Goal: Task Accomplishment & Management: Use online tool/utility

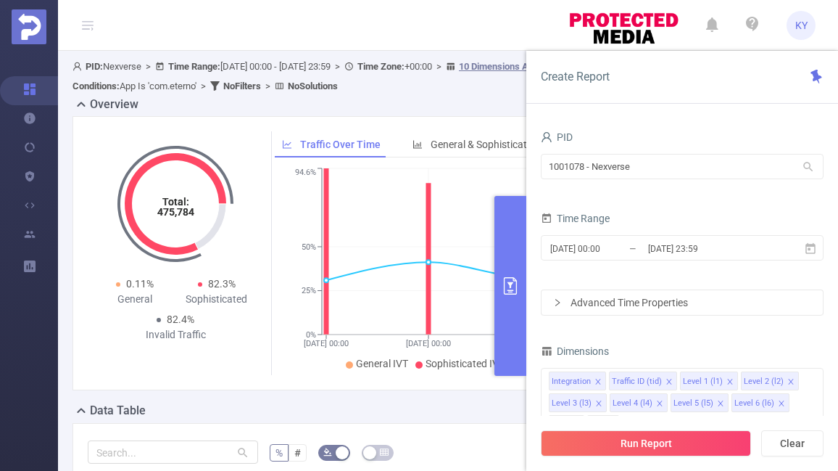
click at [496, 272] on button "primary" at bounding box center [510, 286] width 32 height 180
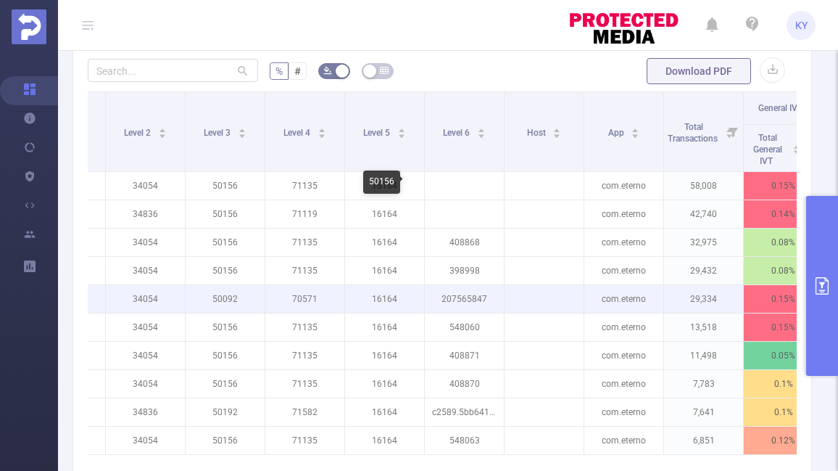
scroll to position [0, 270]
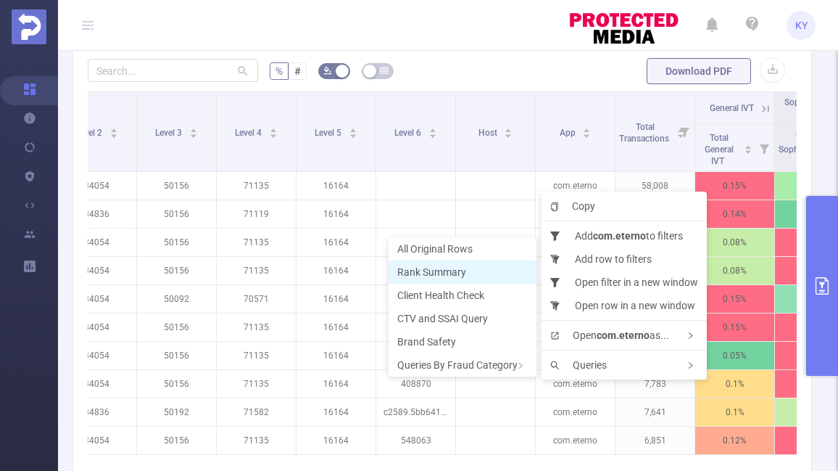
click at [434, 273] on span "Rank Summary" at bounding box center [431, 272] width 69 height 12
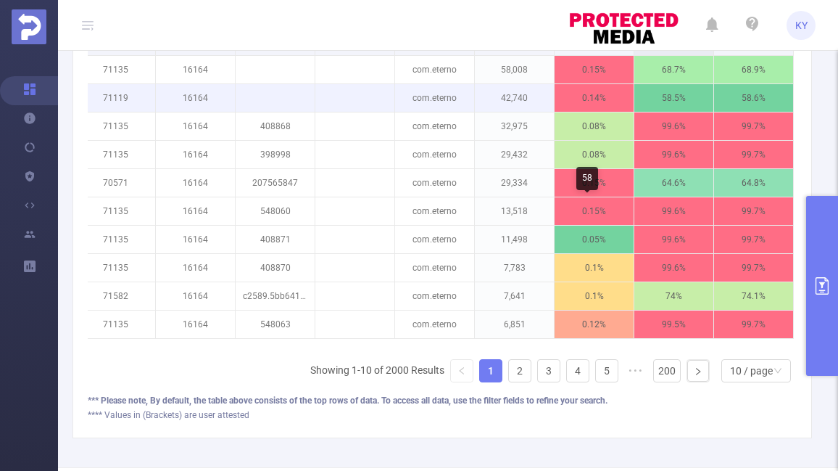
scroll to position [573, 0]
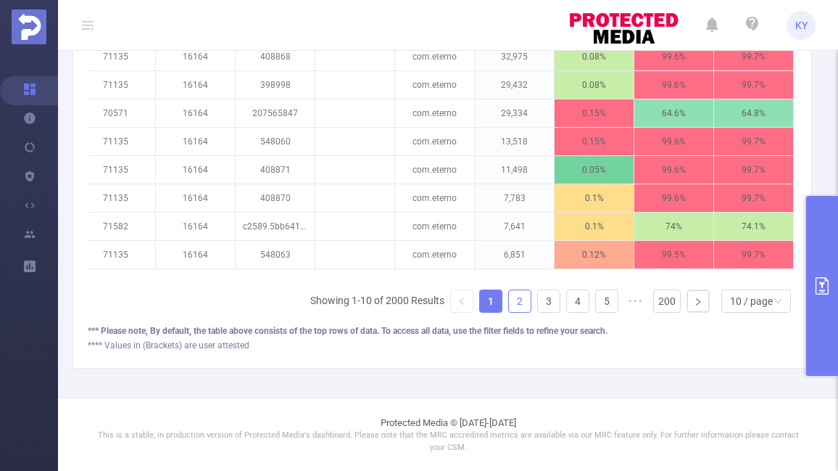
click at [519, 299] on link "2" at bounding box center [520, 301] width 22 height 22
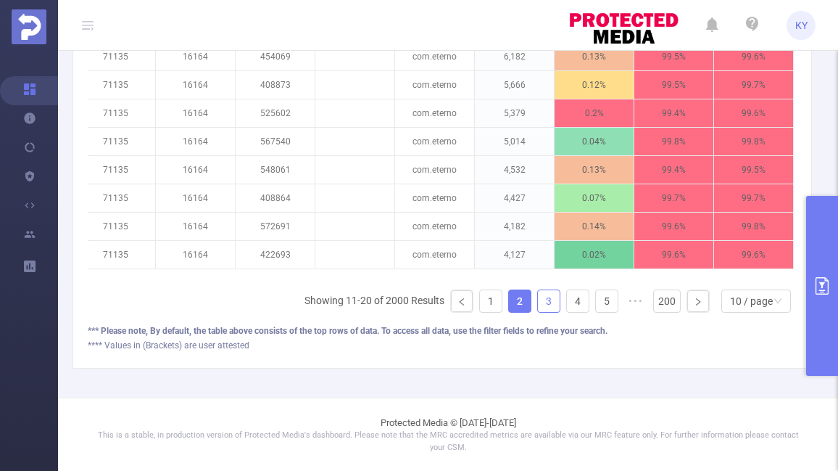
click at [539, 301] on link "3" at bounding box center [549, 301] width 22 height 22
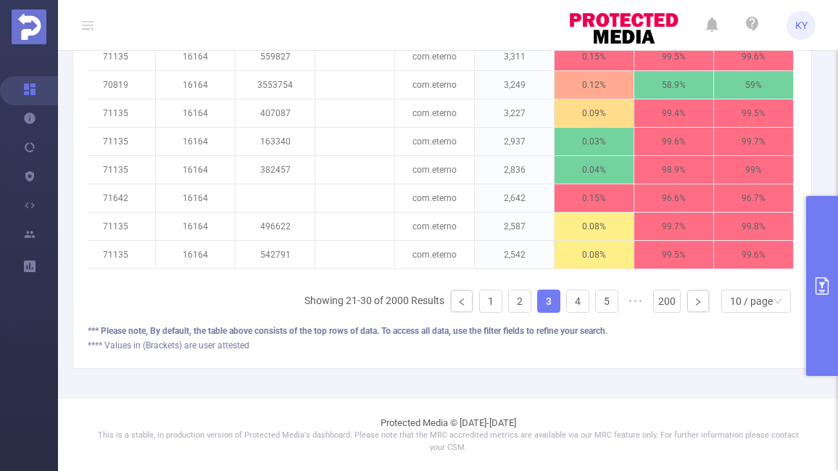
click at [832, 254] on button "primary" at bounding box center [822, 286] width 32 height 180
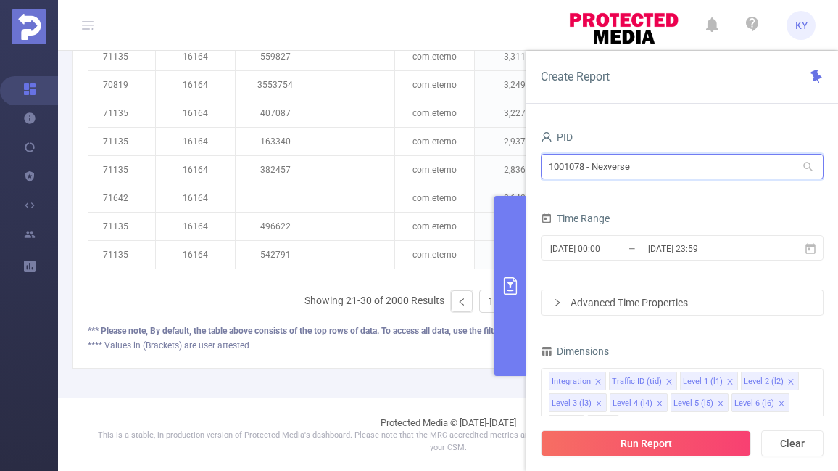
click at [642, 162] on input "1001078 - Nexverse" at bounding box center [682, 166] width 283 height 25
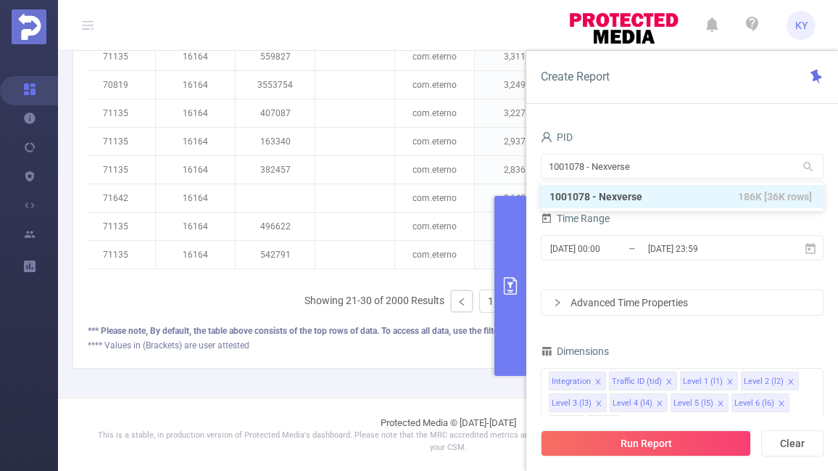
click at [650, 138] on div "PID" at bounding box center [682, 139] width 283 height 24
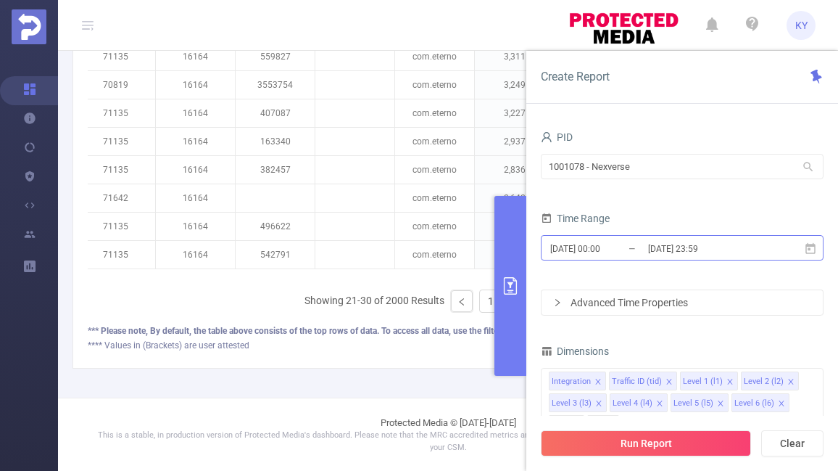
click at [643, 239] on input "2025-09-15 00:00" at bounding box center [607, 249] width 117 height 20
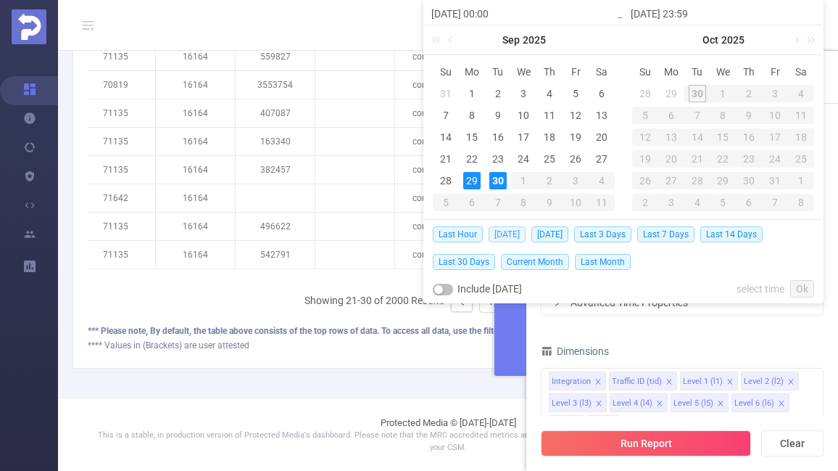
click at [510, 235] on span "Today" at bounding box center [507, 234] width 37 height 16
type input "2025-09-30 00:00"
type input "2025-09-30 23:59"
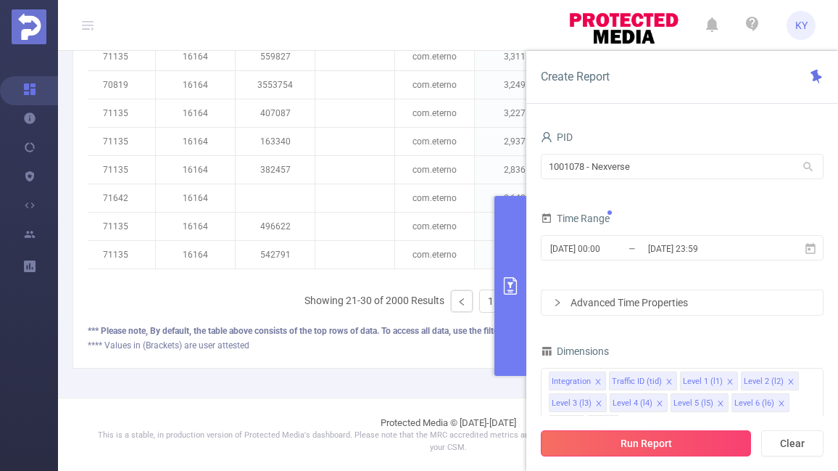
click at [614, 438] on button "Run Report" at bounding box center [646, 443] width 210 height 26
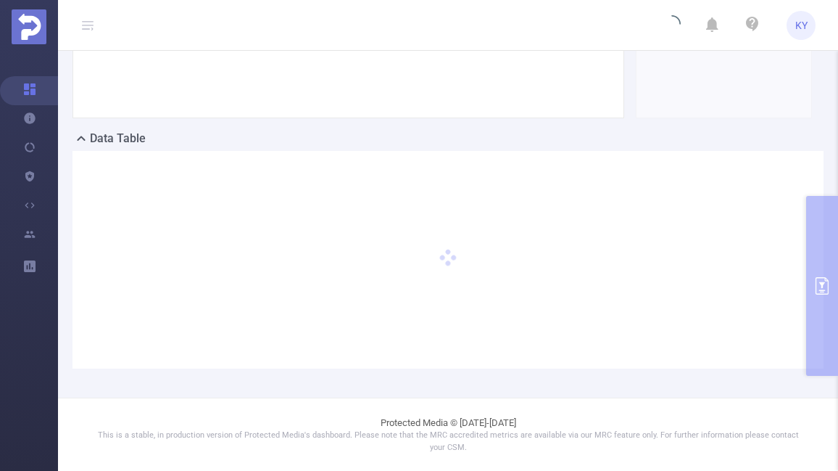
scroll to position [271, 0]
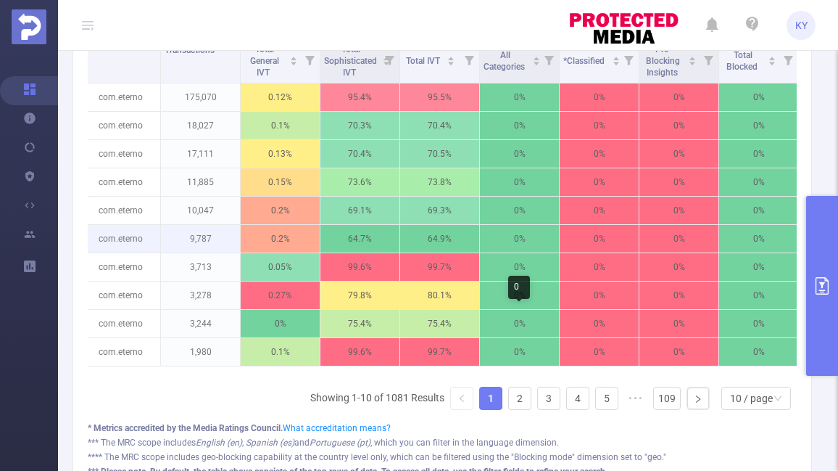
scroll to position [531, 0]
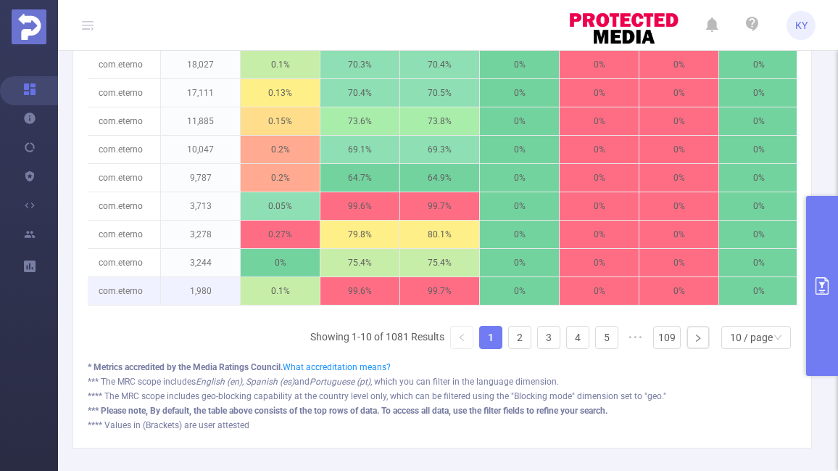
click at [120, 278] on p "com.eterno" at bounding box center [120, 291] width 79 height 28
copy p "com.eterno"
click at [827, 258] on button "primary" at bounding box center [822, 286] width 32 height 180
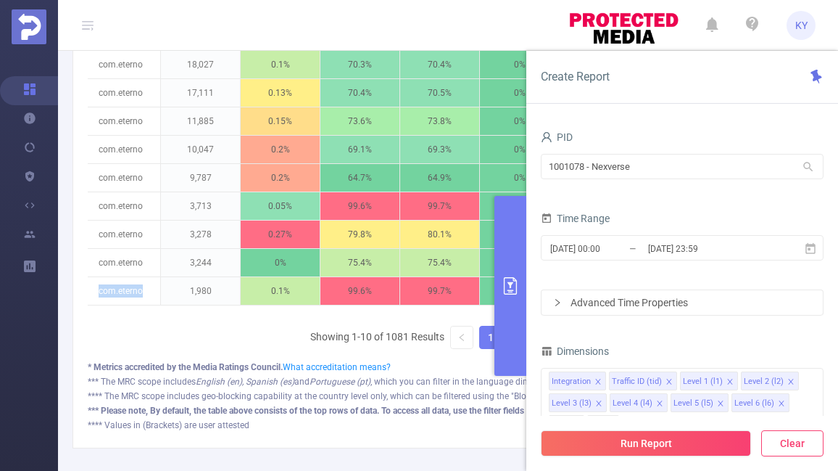
click at [794, 435] on button "Clear" at bounding box center [792, 443] width 62 height 26
type input "2025-09-30 18:00"
type input "2025-09-30 18:59"
click at [721, 444] on button "Run Report" at bounding box center [646, 443] width 210 height 26
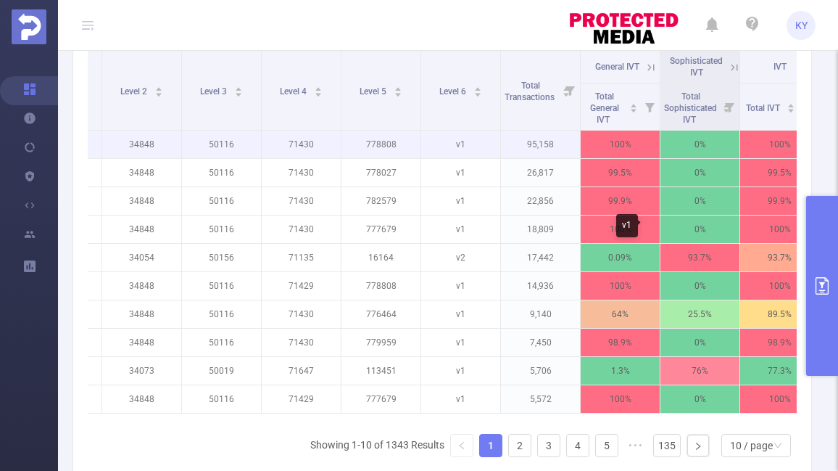
scroll to position [0, 297]
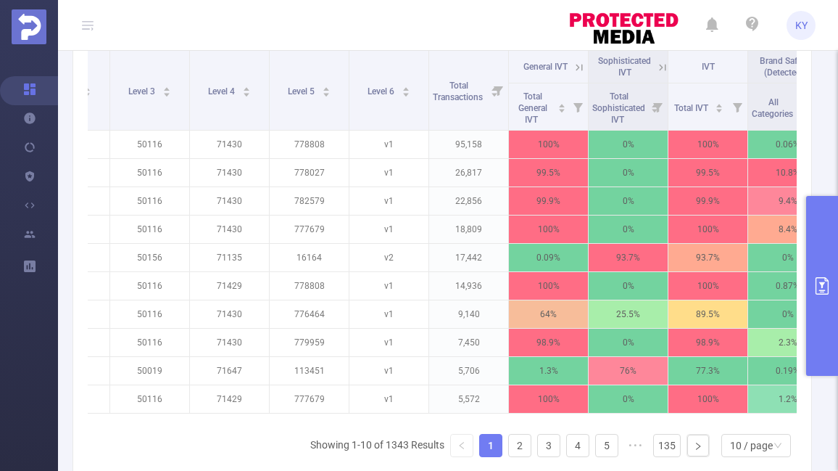
click at [581, 67] on icon at bounding box center [579, 67] width 13 height 13
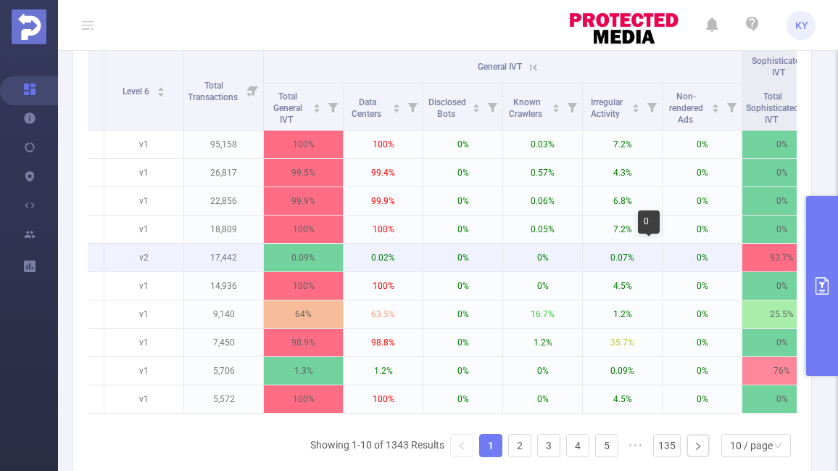
scroll to position [0, 583]
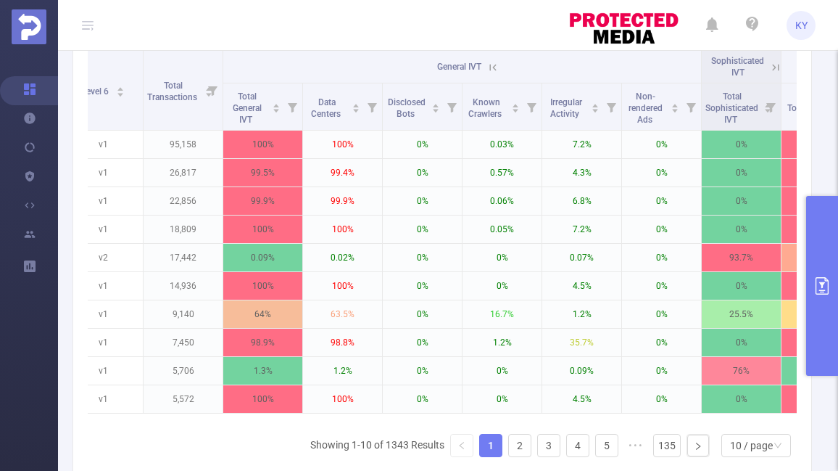
click at [775, 70] on icon at bounding box center [775, 67] width 13 height 13
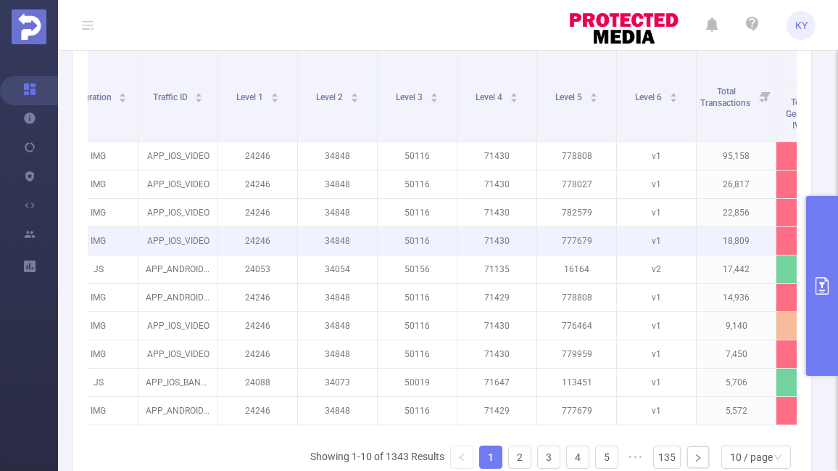
scroll to position [0, 0]
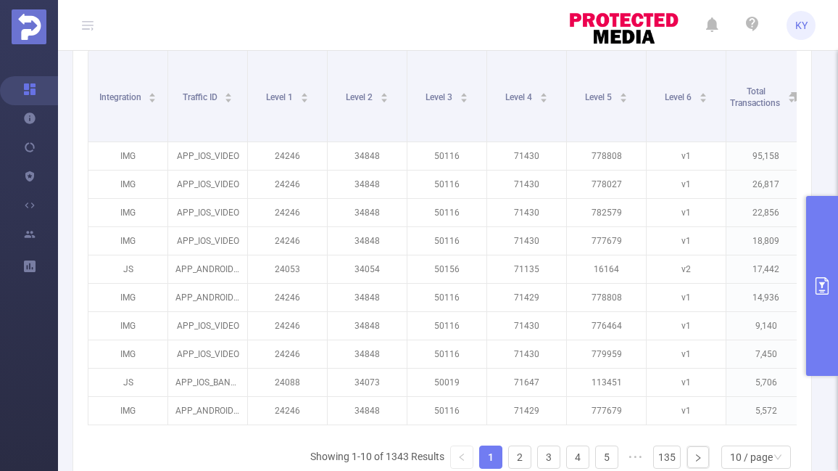
click at [834, 262] on button "primary" at bounding box center [822, 286] width 32 height 180
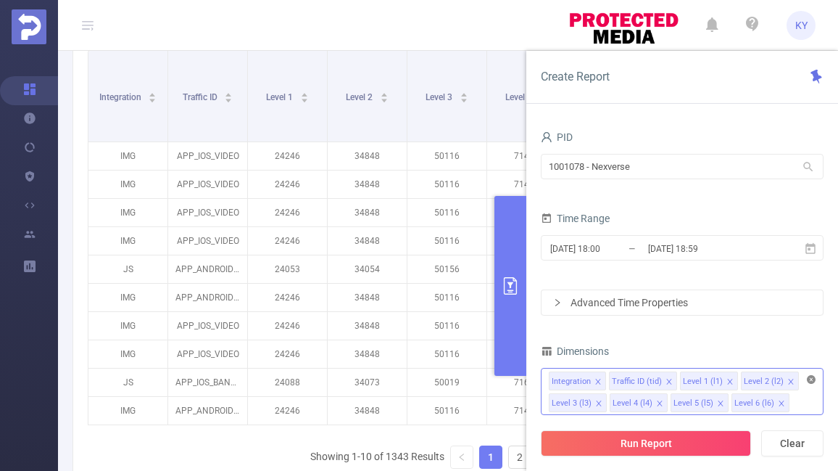
click at [813, 376] on icon "icon: close-circle" at bounding box center [811, 379] width 9 height 9
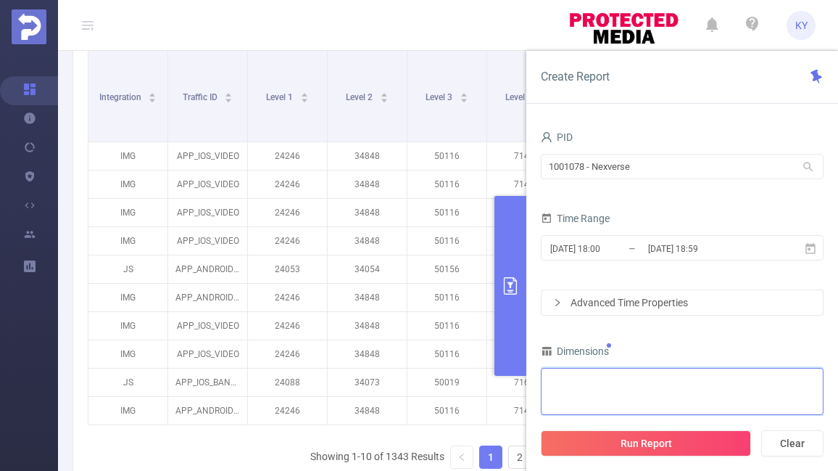
click at [802, 378] on div "Integration Traffic ID (tid) Level 1 (l1) Level 2 (l2) Level 3 (l3) Level 4 (l4…" at bounding box center [682, 380] width 267 height 24
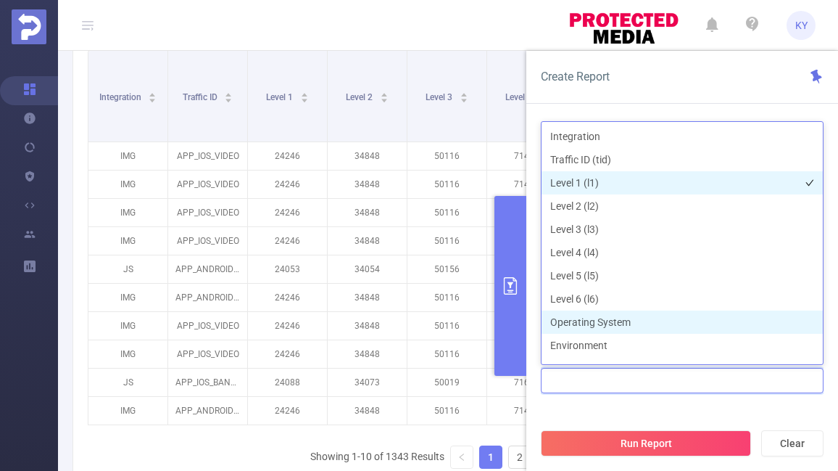
scroll to position [16, 0]
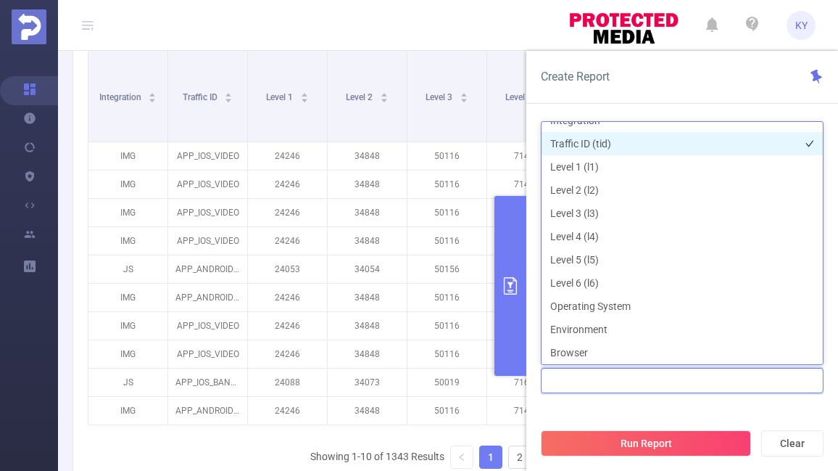
click at [649, 144] on li "Traffic ID (tid)" at bounding box center [682, 143] width 281 height 23
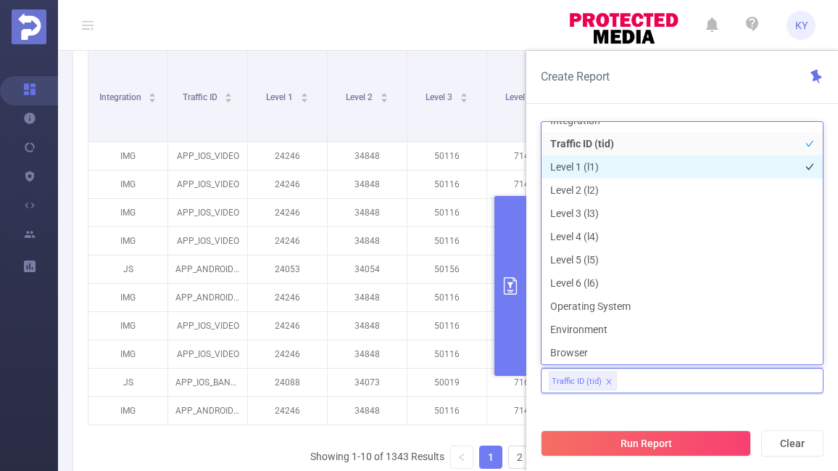
click at [644, 162] on li "Level 1 (l1)" at bounding box center [682, 166] width 281 height 23
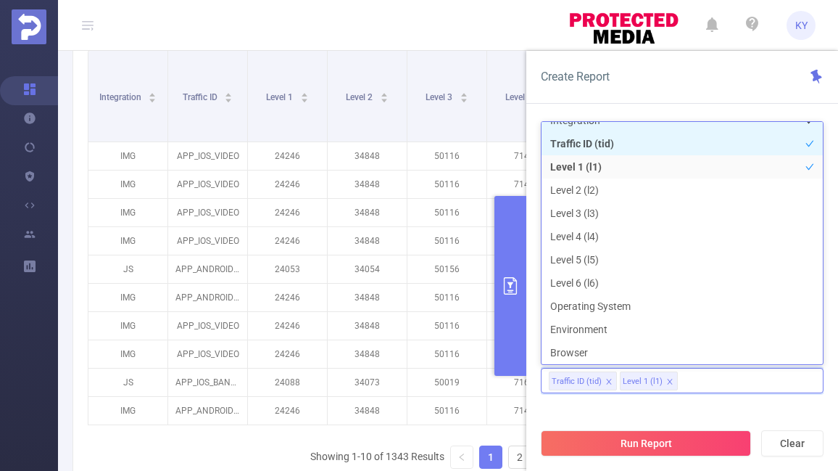
scroll to position [3, 0]
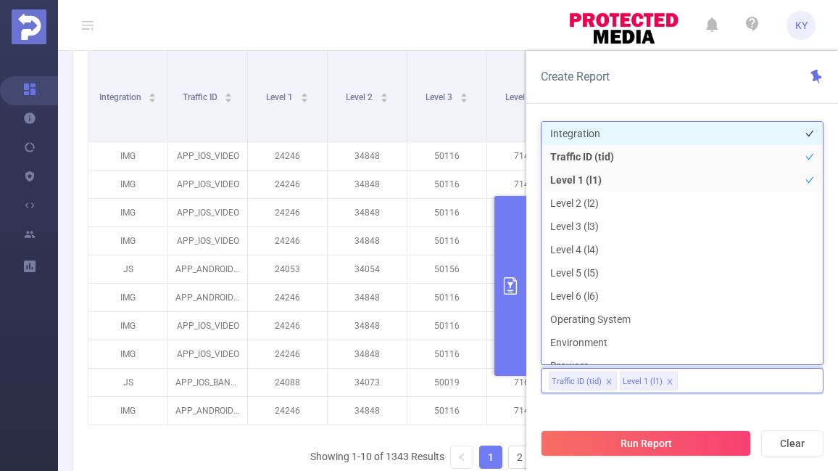
click at [634, 136] on li "Integration" at bounding box center [682, 133] width 281 height 23
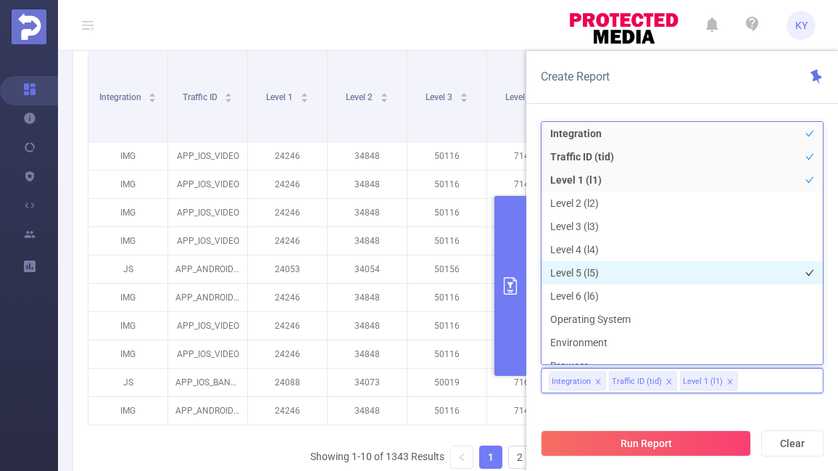
scroll to position [61, 0]
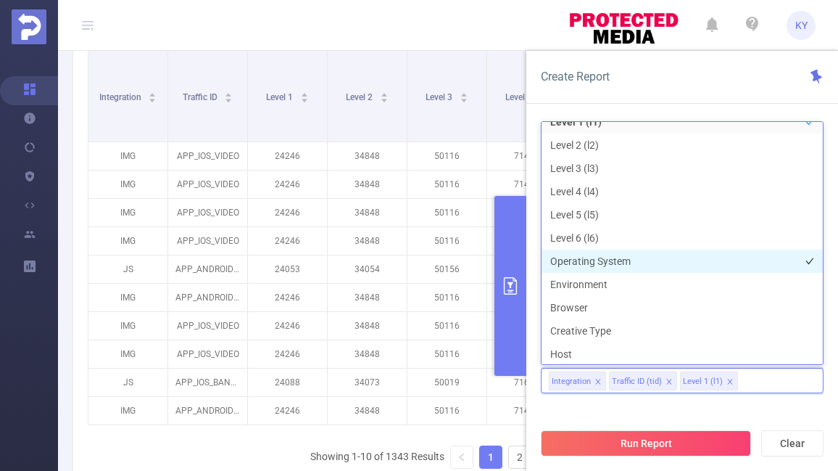
click at [619, 263] on li "Operating System" at bounding box center [682, 260] width 281 height 23
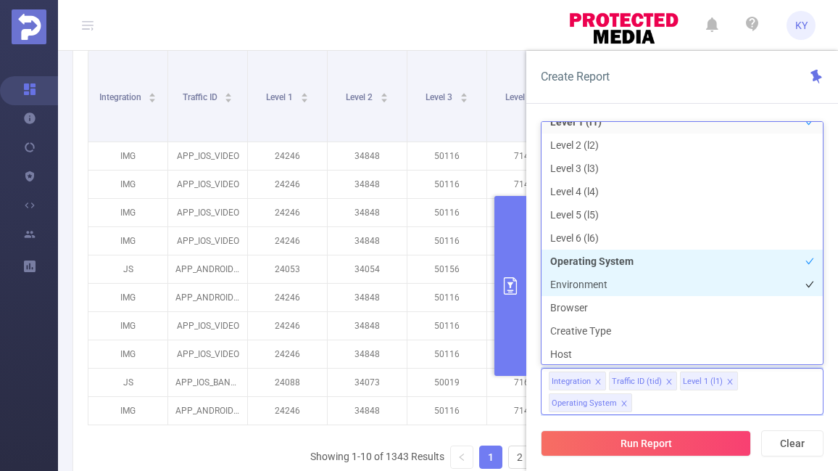
click at [618, 285] on li "Environment" at bounding box center [682, 284] width 281 height 23
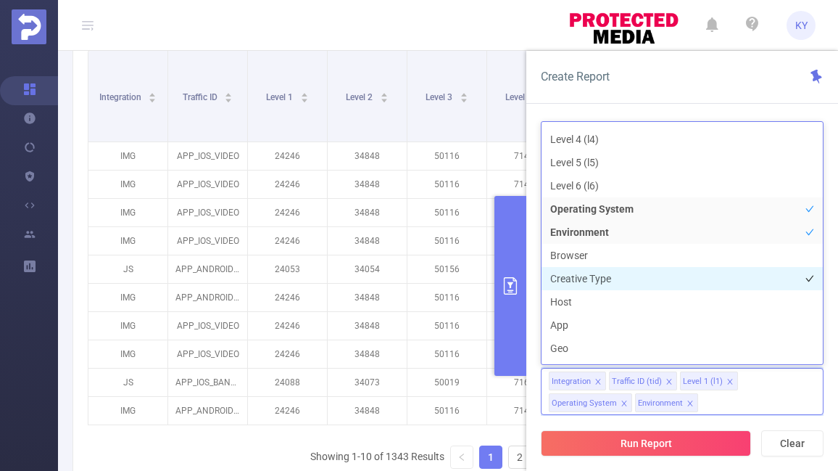
scroll to position [115, 0]
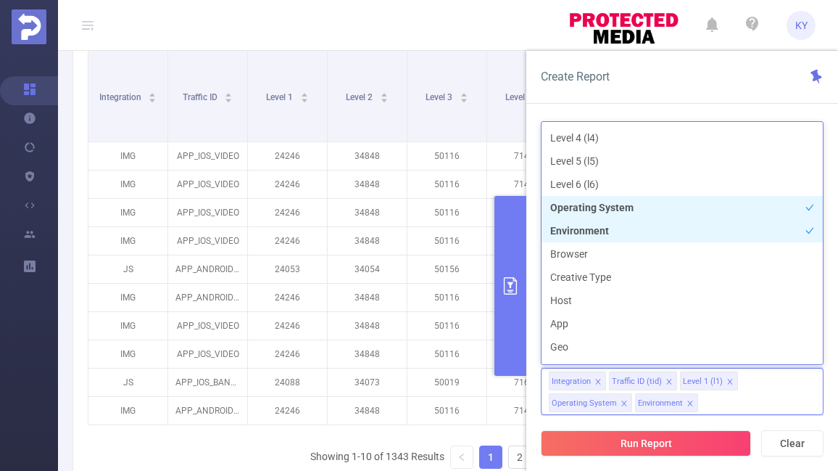
click at [603, 217] on li "Operating System" at bounding box center [682, 207] width 281 height 23
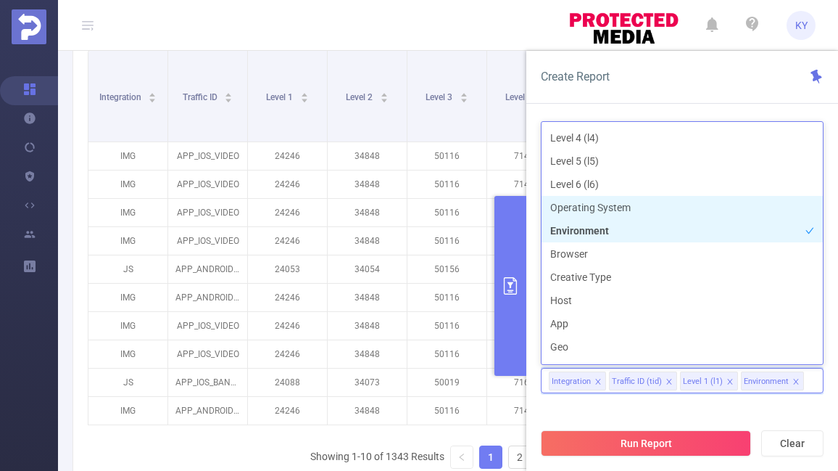
click at [605, 231] on li "Environment" at bounding box center [682, 230] width 281 height 23
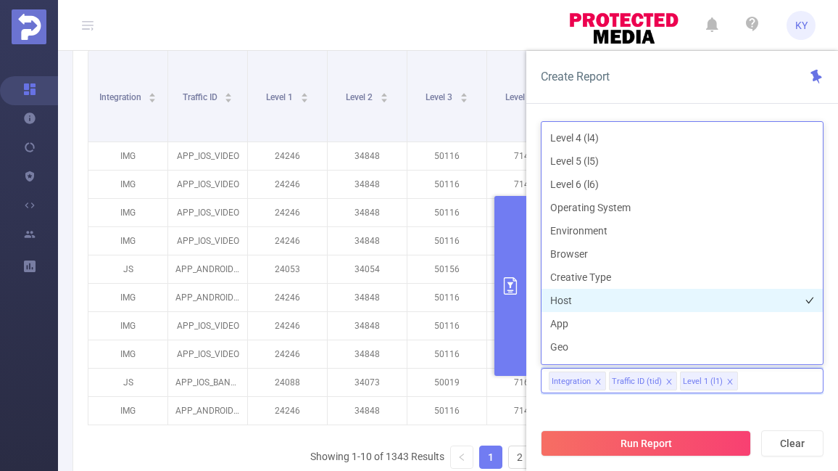
click at [578, 304] on li "Host" at bounding box center [682, 300] width 281 height 23
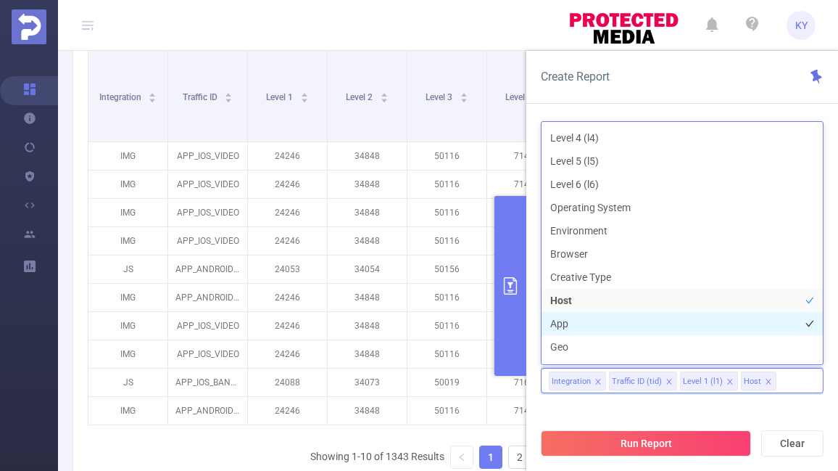
click at [579, 324] on li "App" at bounding box center [682, 323] width 281 height 23
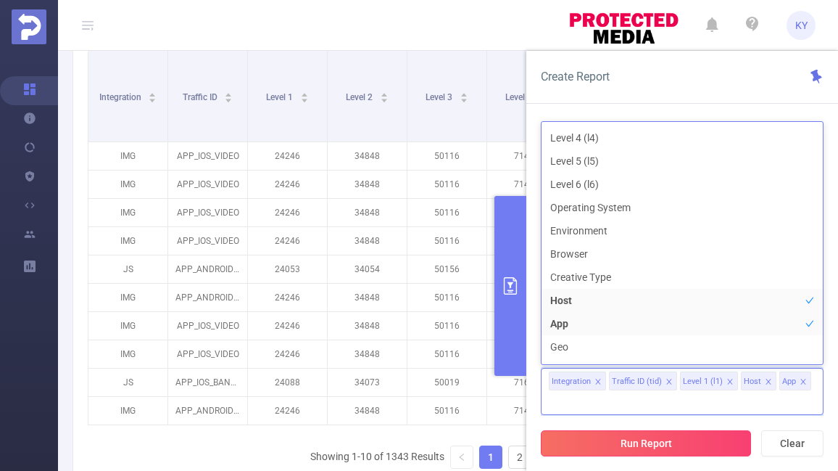
click at [625, 455] on button "Run Report" at bounding box center [646, 443] width 210 height 26
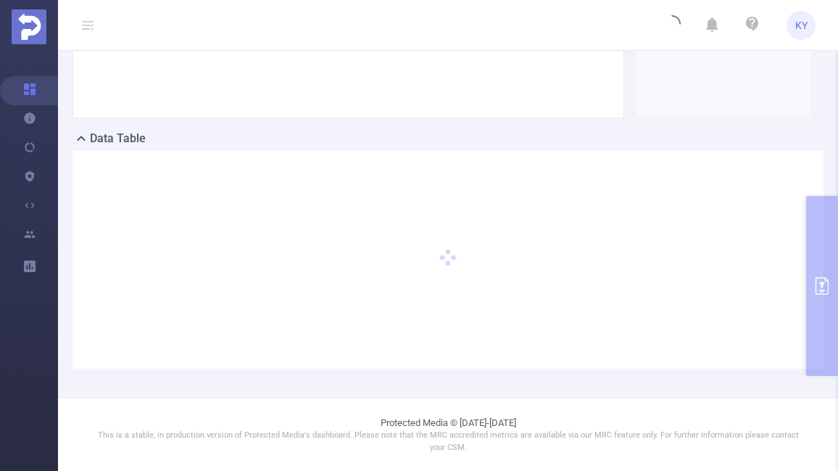
scroll to position [271, 0]
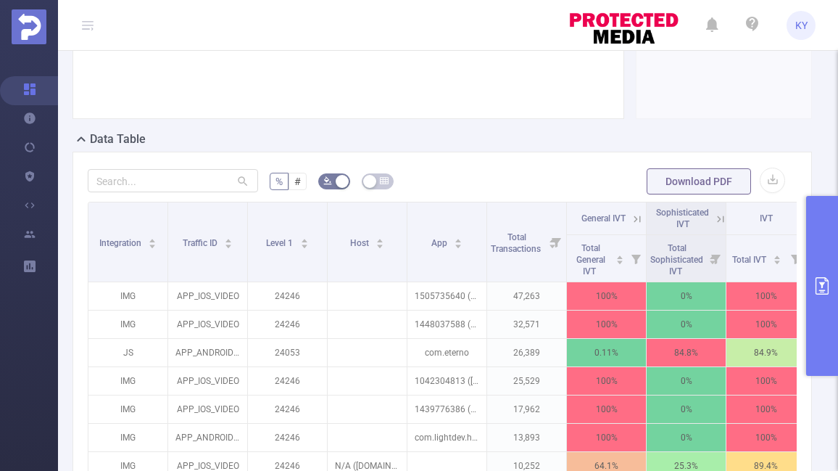
scroll to position [423, 0]
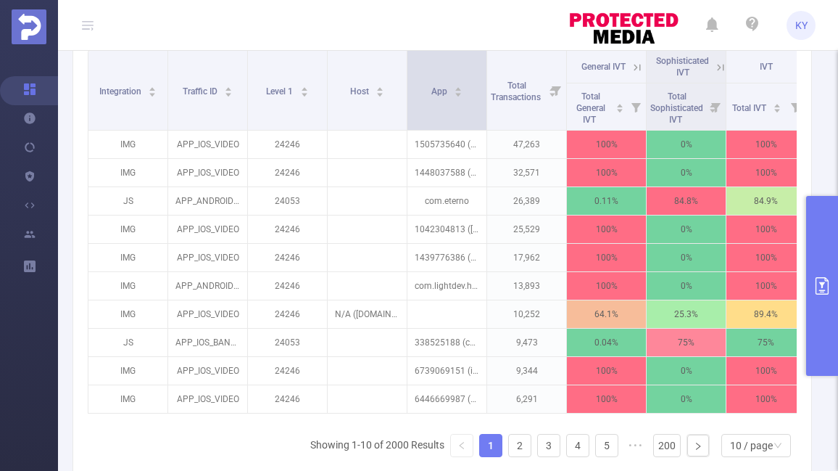
click at [485, 83] on tr "Integration Traffic ID Level 1 Host App Total Transactions General IVT Sophisti…" at bounding box center [606, 67] width 1037 height 33
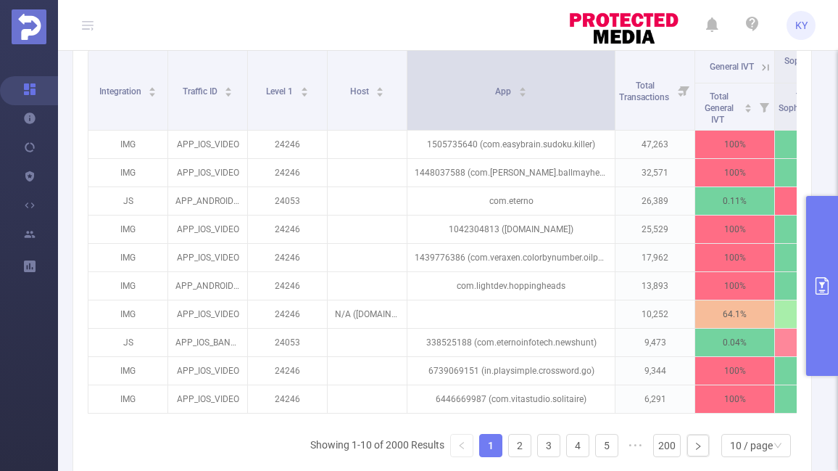
drag, startPoint x: 485, startPoint y: 120, endPoint x: 613, endPoint y: 119, distance: 127.6
click at [613, 119] on span at bounding box center [614, 90] width 7 height 79
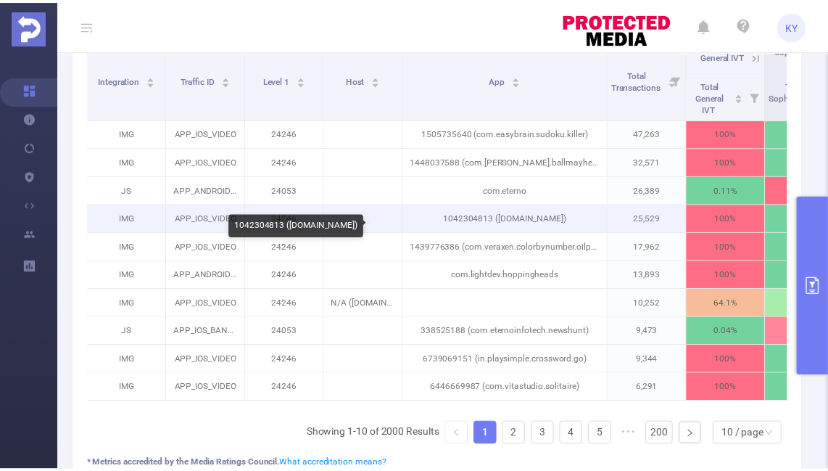
scroll to position [435, 0]
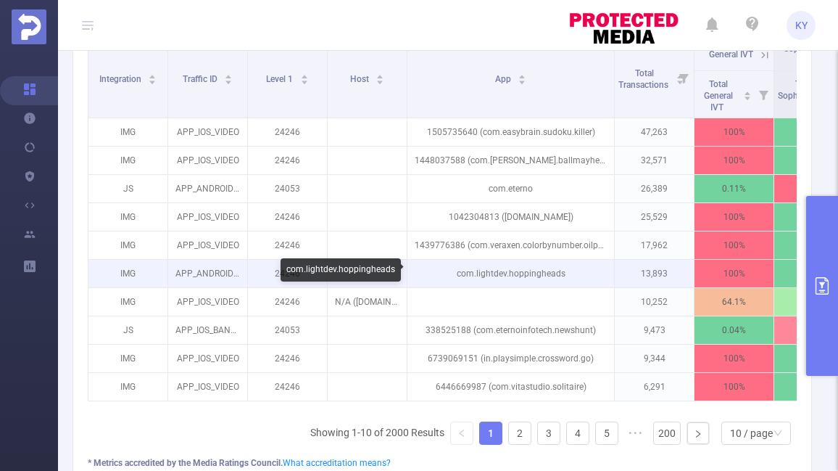
click at [462, 281] on p "com.lightdev.hoppingheads" at bounding box center [510, 274] width 207 height 28
copy p "com.lightdev.hoppingheads"
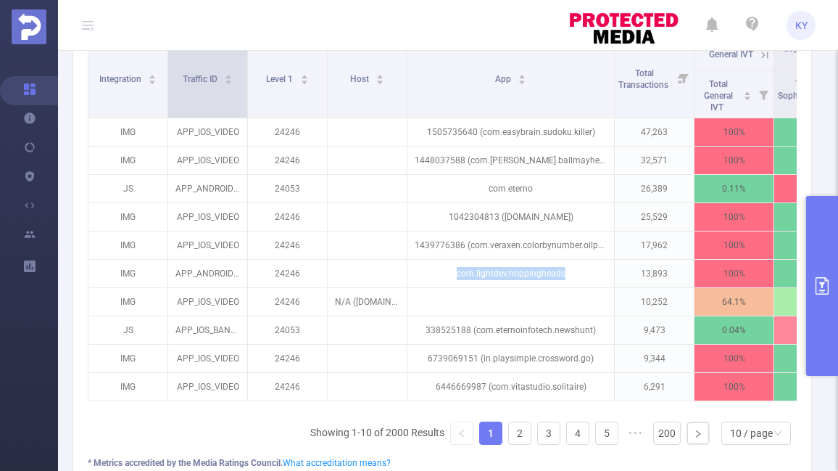
drag, startPoint x: 245, startPoint y: 91, endPoint x: 296, endPoint y: 92, distance: 50.8
click at [251, 92] on span at bounding box center [247, 77] width 7 height 79
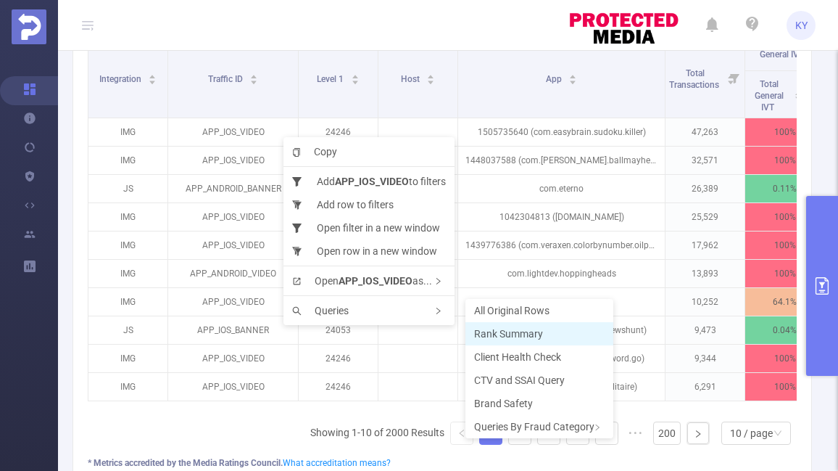
click at [505, 334] on span "Rank Summary" at bounding box center [508, 334] width 69 height 12
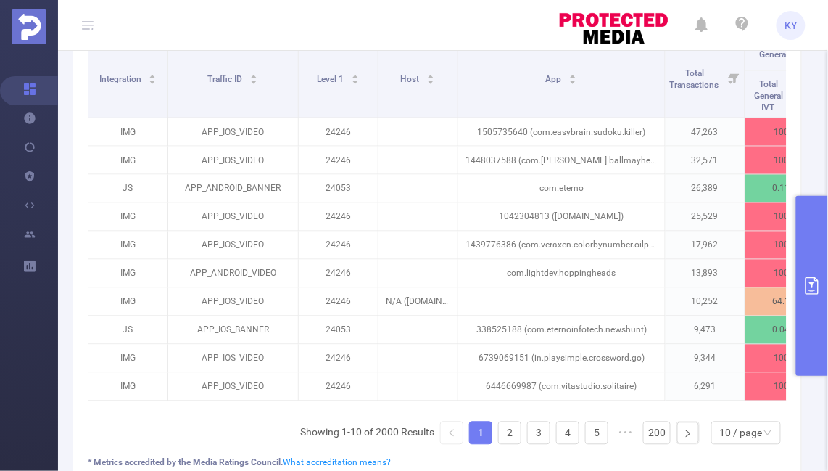
click at [812, 274] on button "primary" at bounding box center [812, 286] width 32 height 180
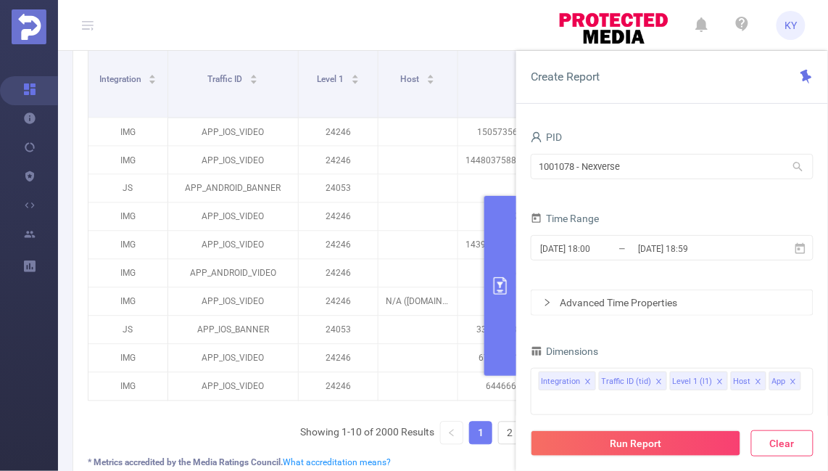
click at [782, 442] on button "Clear" at bounding box center [782, 443] width 62 height 26
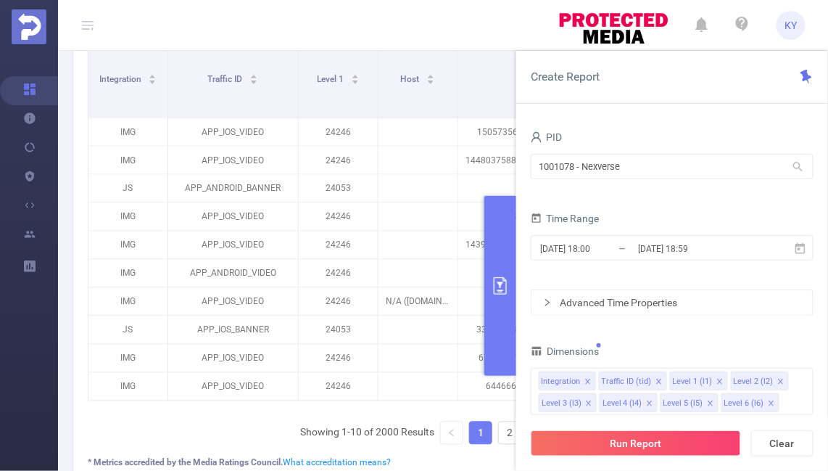
click at [697, 183] on div "1001078 - Nexverse 1001078 - Nexverse" at bounding box center [672, 168] width 283 height 34
click at [693, 165] on input "1001078 - Nexverse" at bounding box center [672, 166] width 283 height 25
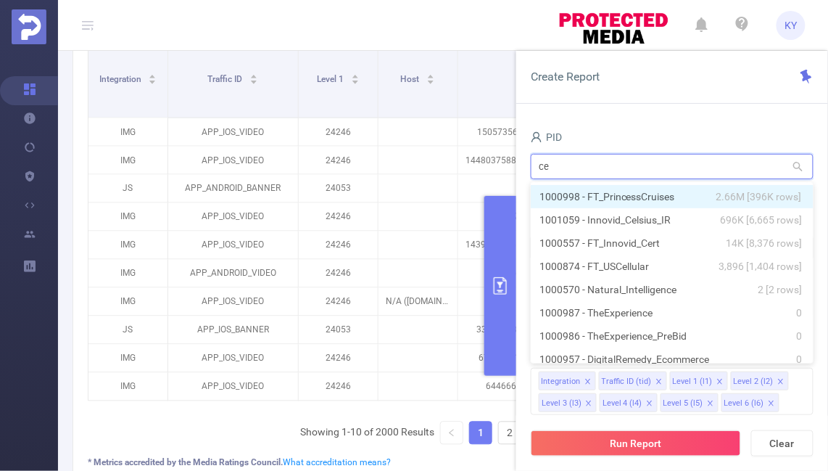
type input "cel"
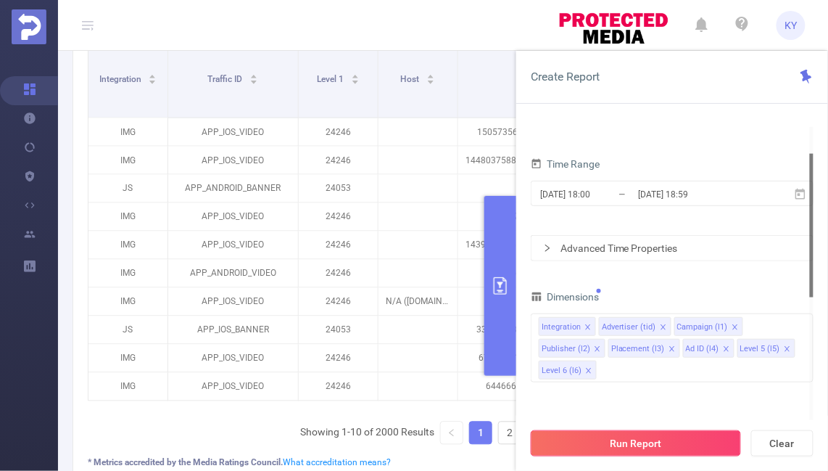
click at [655, 444] on button "Run Report" at bounding box center [636, 443] width 210 height 26
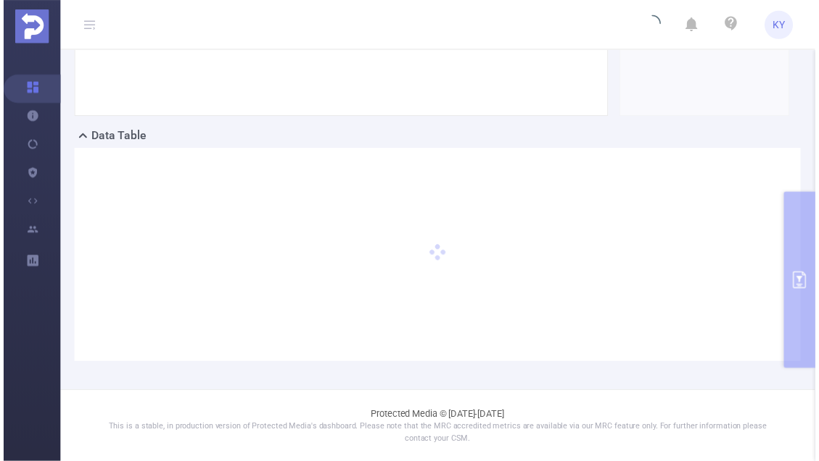
scroll to position [271, 0]
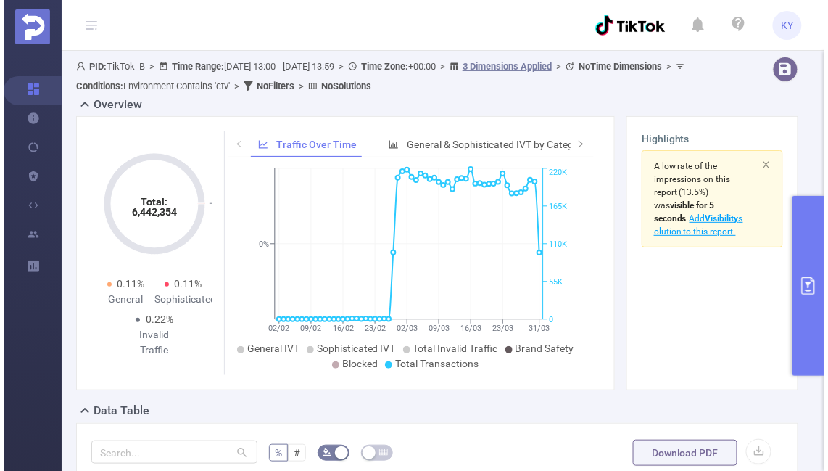
scroll to position [328, 0]
